Goal: Find specific page/section: Find specific page/section

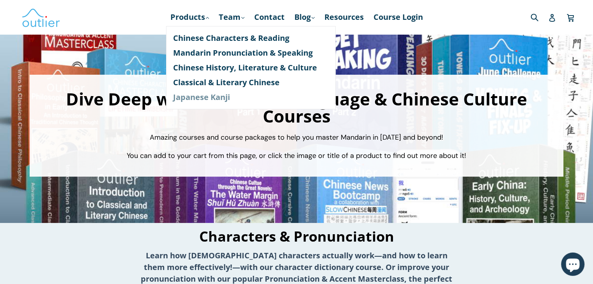
click at [181, 100] on link "Japanese Kanji" at bounding box center [250, 97] width 155 height 15
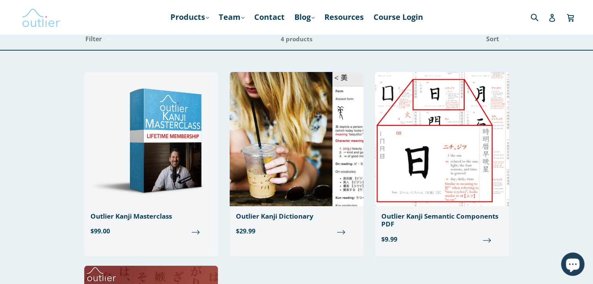
click at [35, 23] on img at bounding box center [40, 17] width 39 height 23
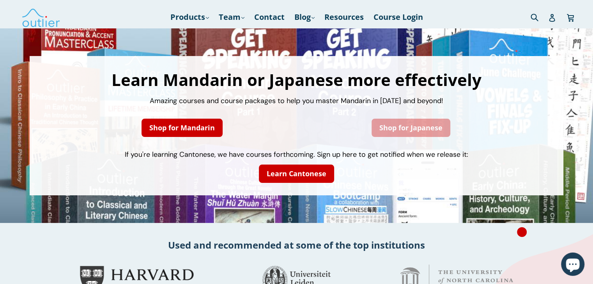
click at [408, 132] on link "Shop for Japanese" at bounding box center [410, 128] width 79 height 18
